Goal: Find specific page/section: Find specific page/section

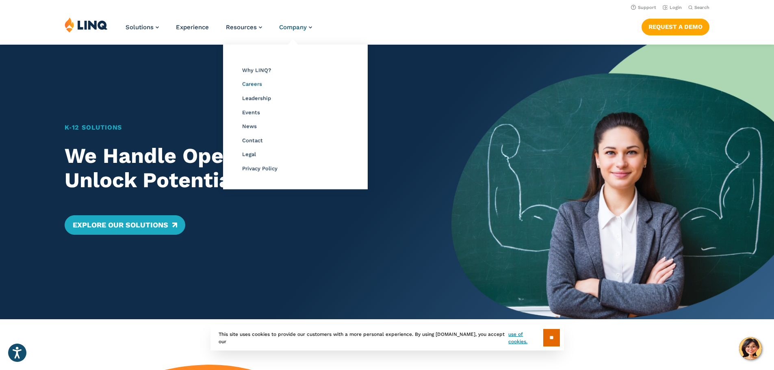
click at [249, 83] on span "Careers" at bounding box center [252, 84] width 20 height 6
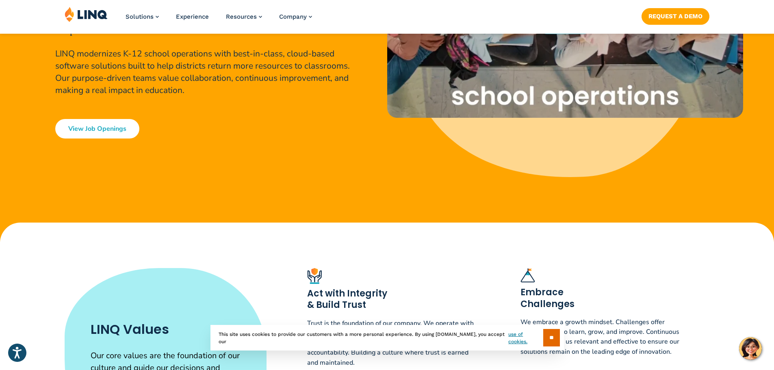
click at [125, 131] on link "View Job Openings" at bounding box center [97, 129] width 84 height 20
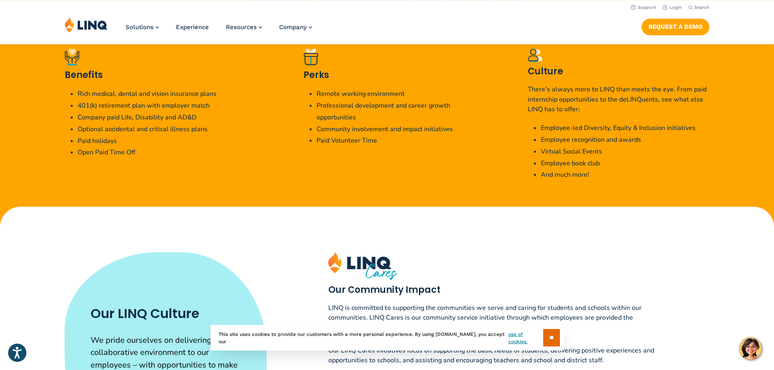
scroll to position [1598, 0]
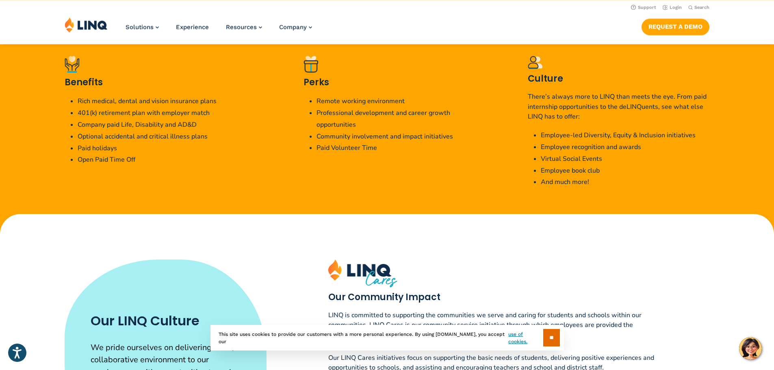
scroll to position [203, 0]
